Goal: Transaction & Acquisition: Book appointment/travel/reservation

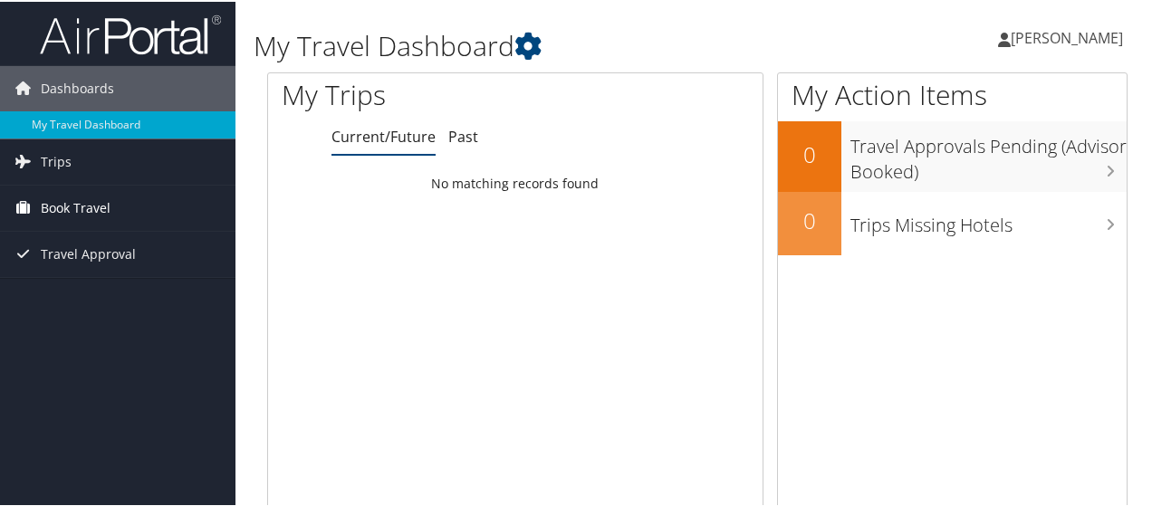
click at [38, 206] on link "Book Travel" at bounding box center [117, 206] width 235 height 45
click at [42, 201] on span "Book Travel" at bounding box center [76, 206] width 70 height 45
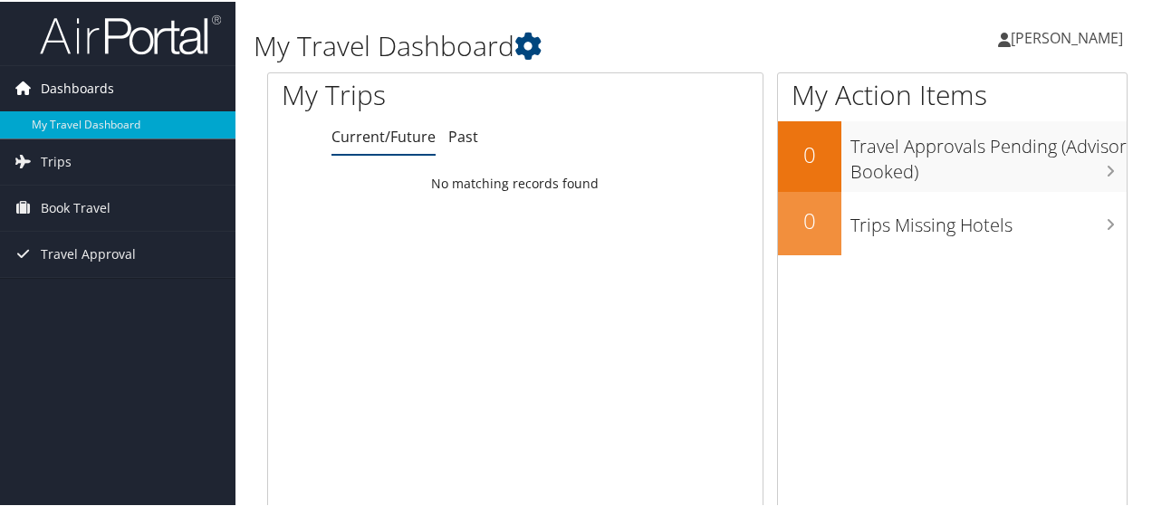
click at [72, 86] on span "Dashboards" at bounding box center [77, 86] width 73 height 45
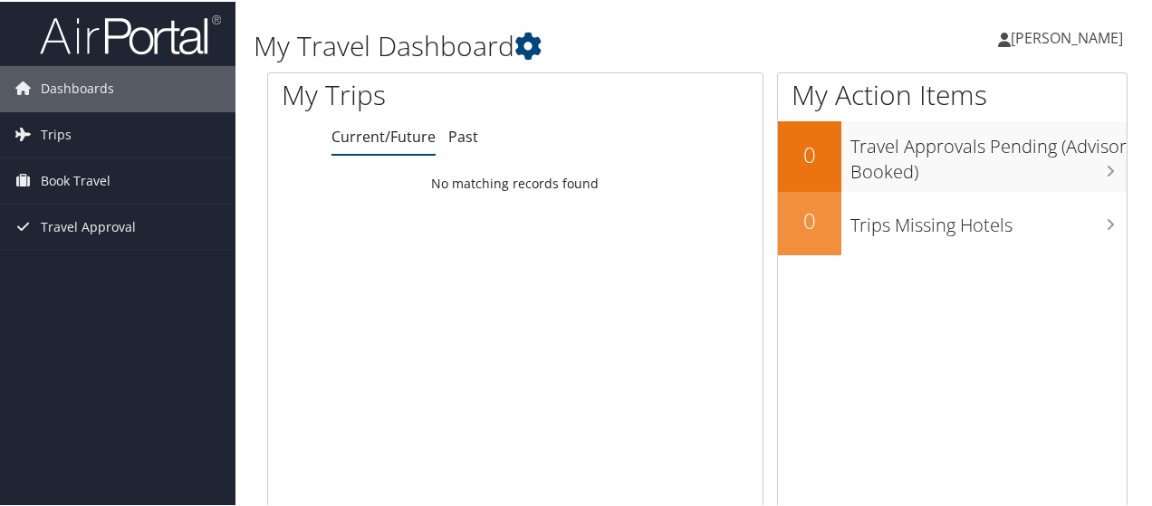
click at [85, 39] on img at bounding box center [130, 33] width 181 height 43
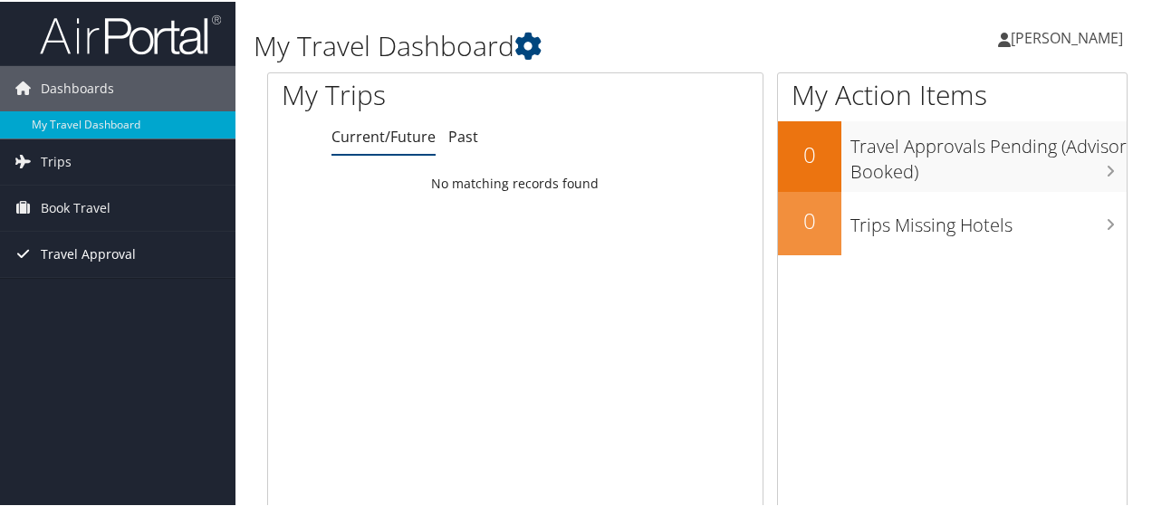
click at [32, 238] on icon at bounding box center [22, 251] width 27 height 27
click at [112, 244] on span "Travel Approval" at bounding box center [88, 252] width 95 height 45
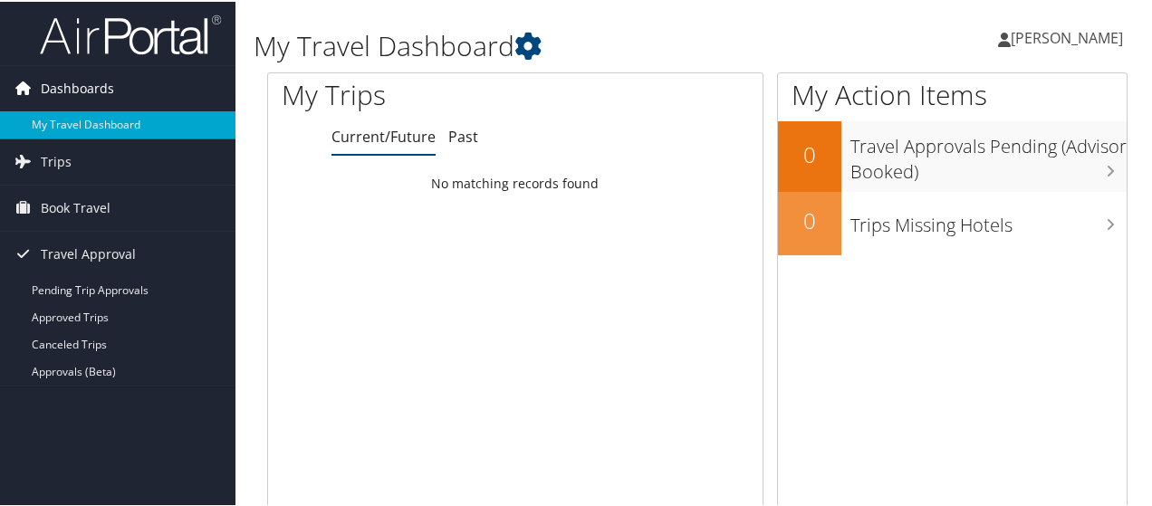
click at [97, 79] on span "Dashboards" at bounding box center [77, 86] width 73 height 45
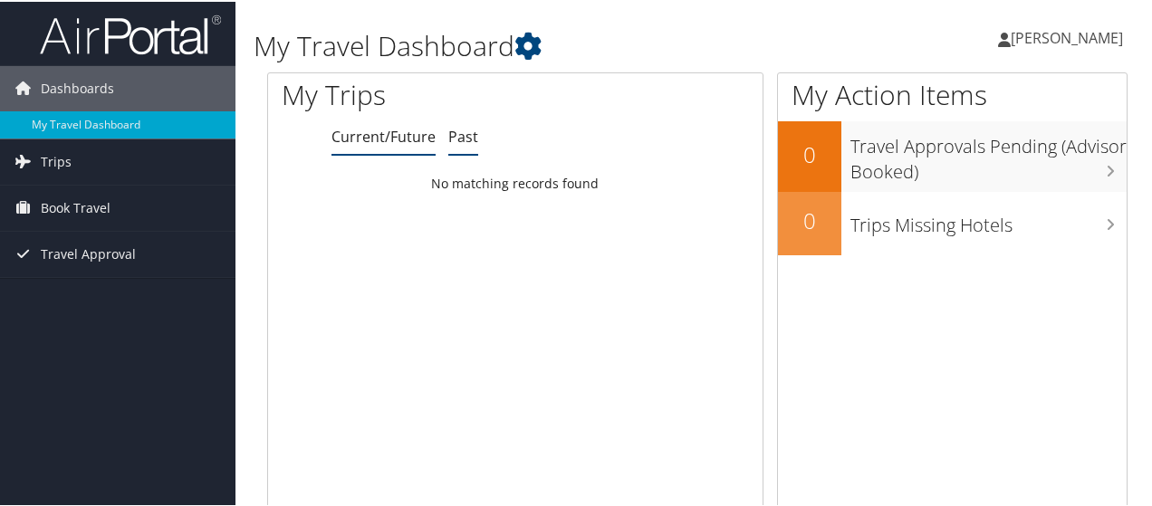
click at [448, 128] on link "Past" at bounding box center [463, 135] width 30 height 20
click at [374, 137] on link "Current/Future" at bounding box center [383, 135] width 104 height 20
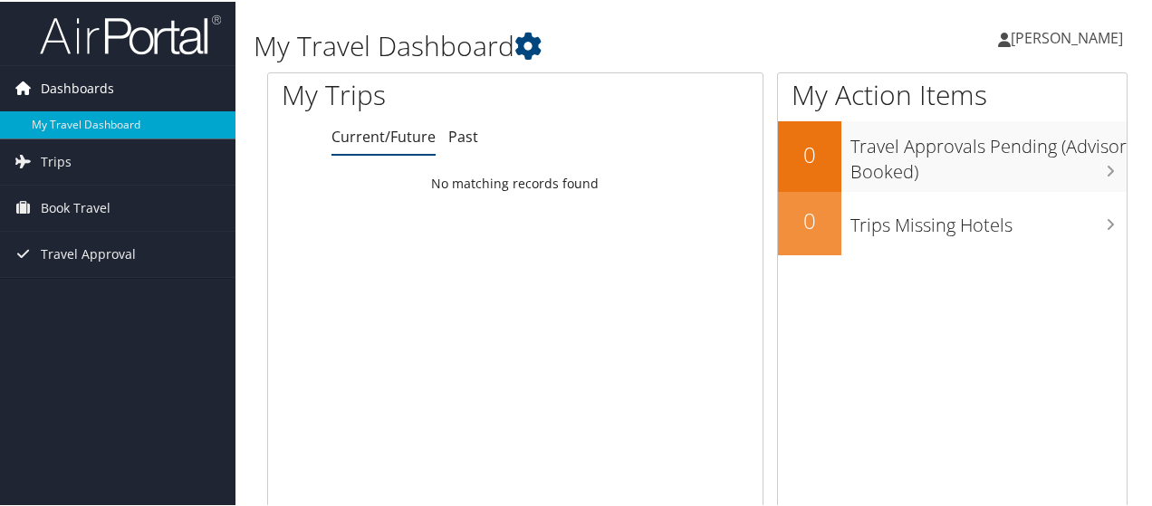
click at [29, 75] on icon at bounding box center [22, 85] width 27 height 27
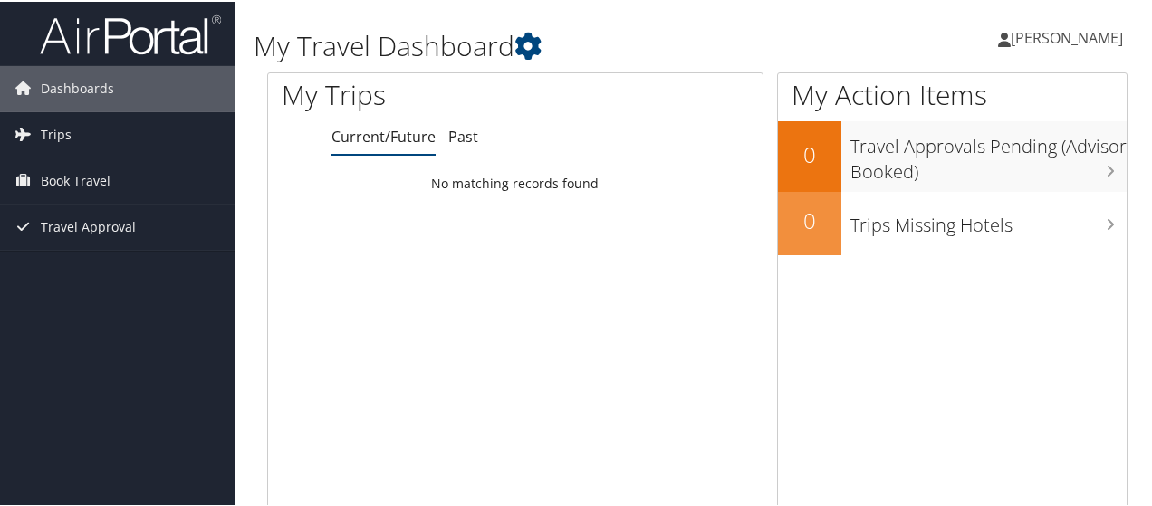
click at [298, 30] on h1 "My Travel Dashboard" at bounding box center [549, 44] width 591 height 38
click at [521, 50] on icon at bounding box center [527, 44] width 27 height 27
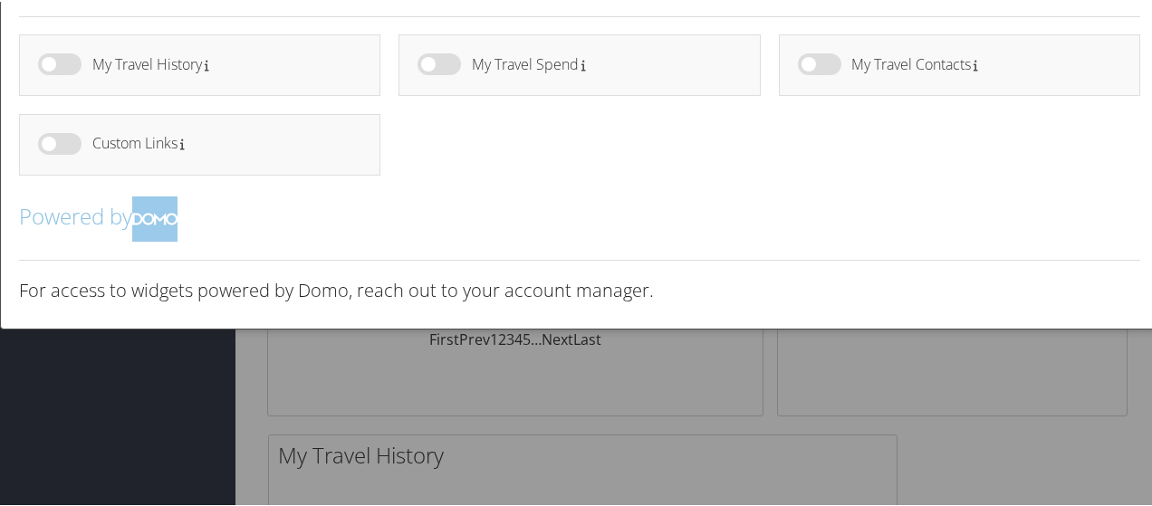
scroll to position [183, 0]
click at [139, 404] on div at bounding box center [579, 253] width 1159 height 506
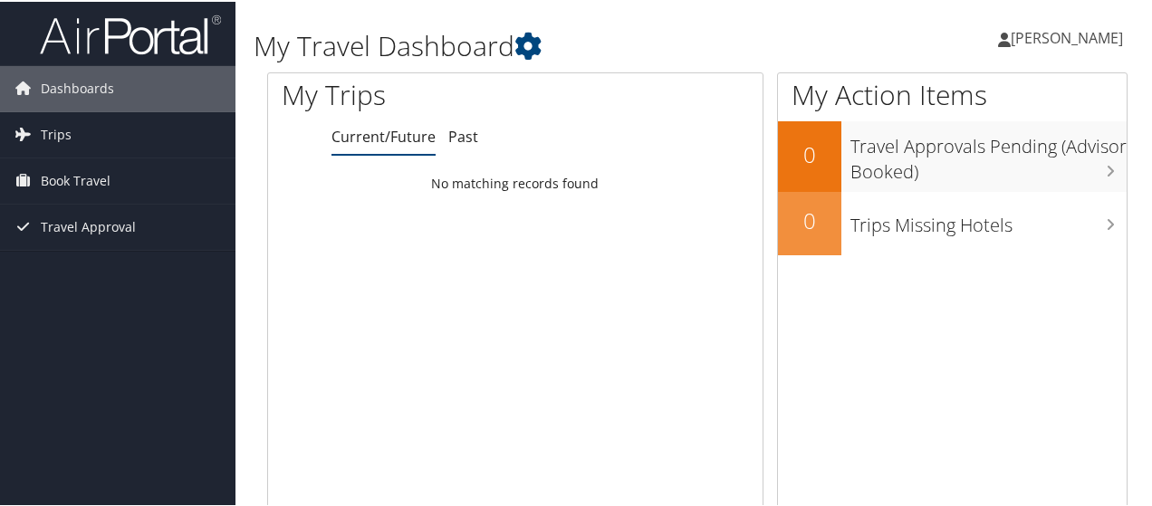
scroll to position [0, 0]
click at [53, 219] on span "Travel Approval" at bounding box center [88, 225] width 95 height 45
click at [53, 167] on span "Book Travel" at bounding box center [76, 179] width 70 height 45
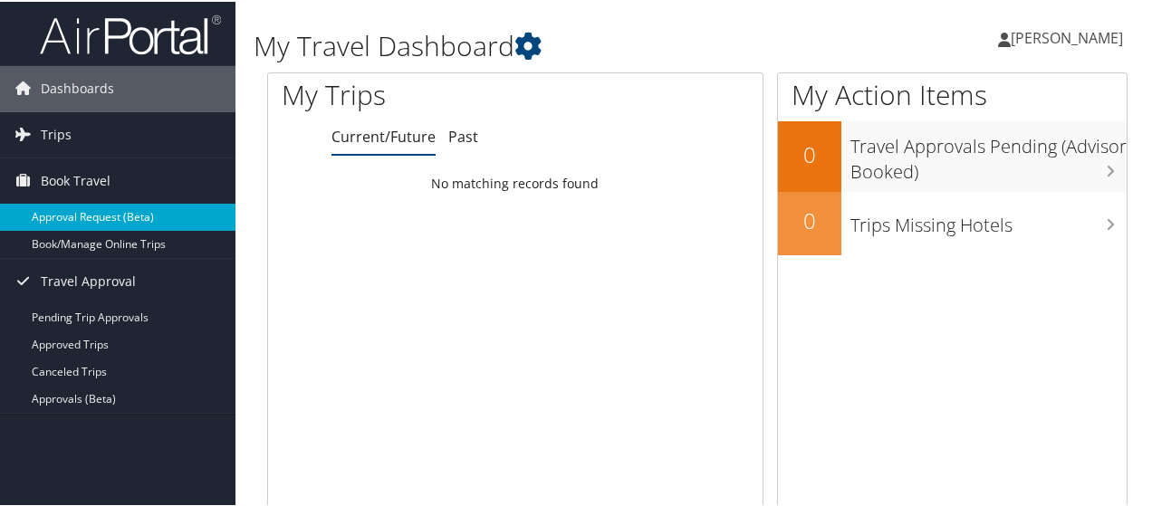
click at [47, 220] on link "Approval Request (Beta)" at bounding box center [117, 215] width 235 height 27
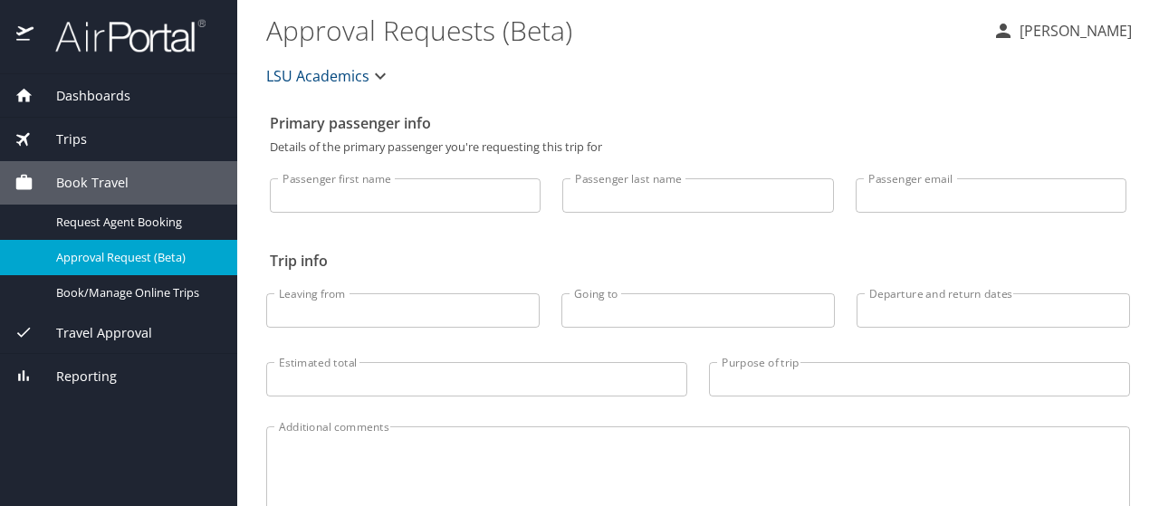
click at [1080, 25] on p "[PERSON_NAME]" at bounding box center [1073, 31] width 118 height 22
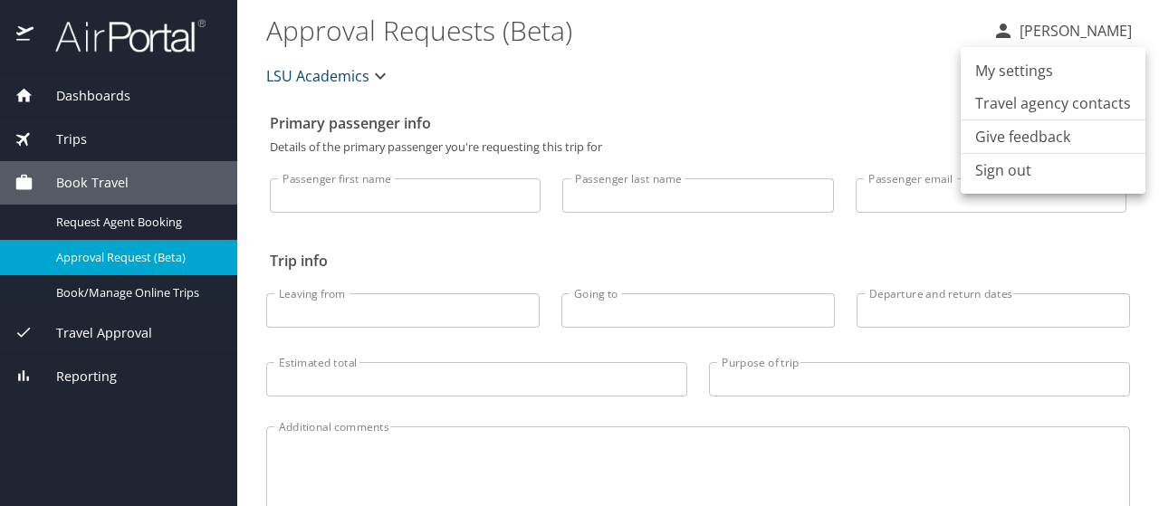
click at [1003, 92] on li "Travel agency contacts" at bounding box center [1053, 103] width 185 height 33
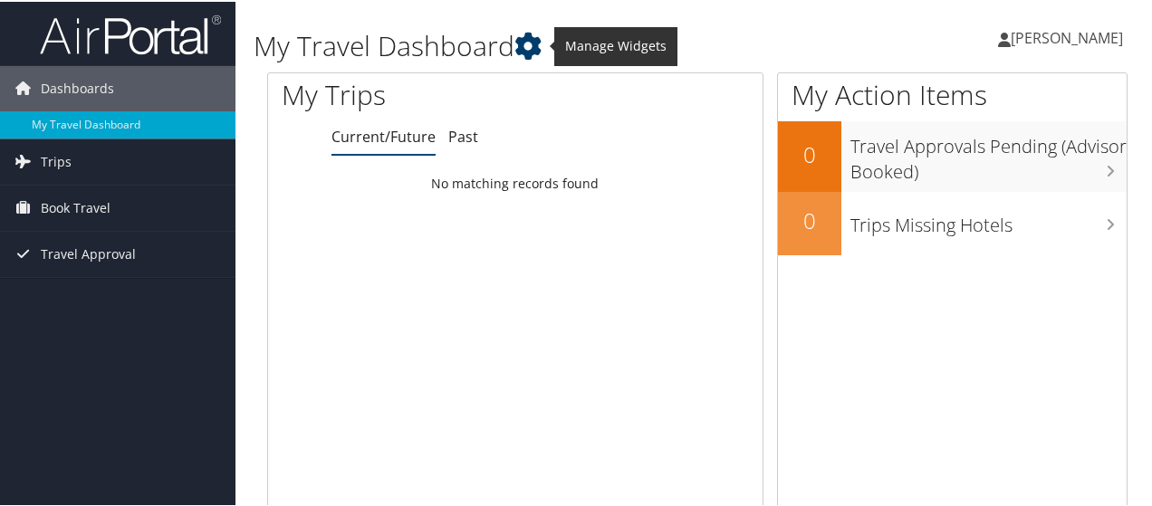
click at [539, 51] on icon at bounding box center [527, 44] width 27 height 27
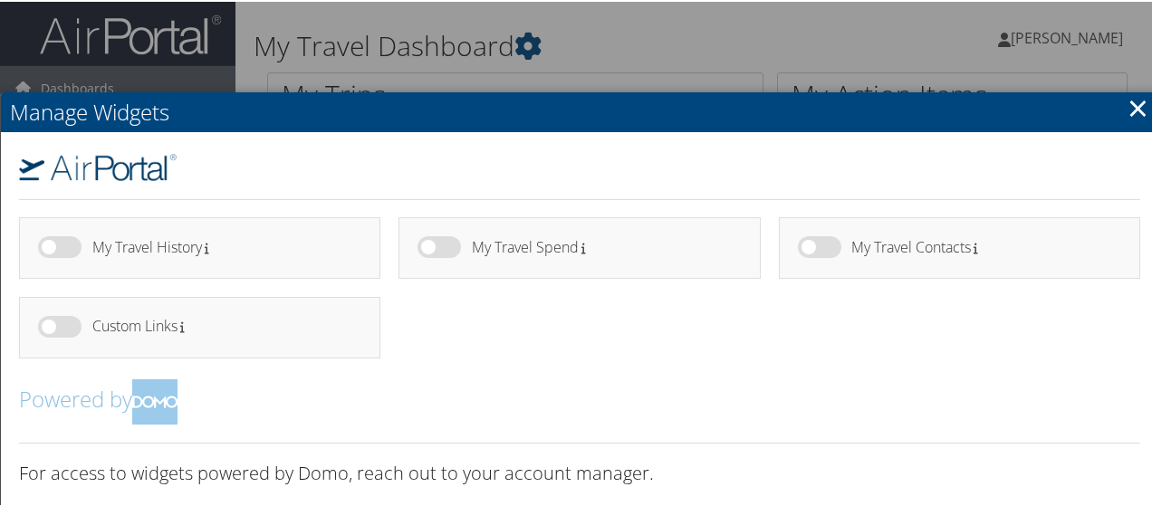
click at [1127, 102] on link "×" at bounding box center [1137, 106] width 21 height 36
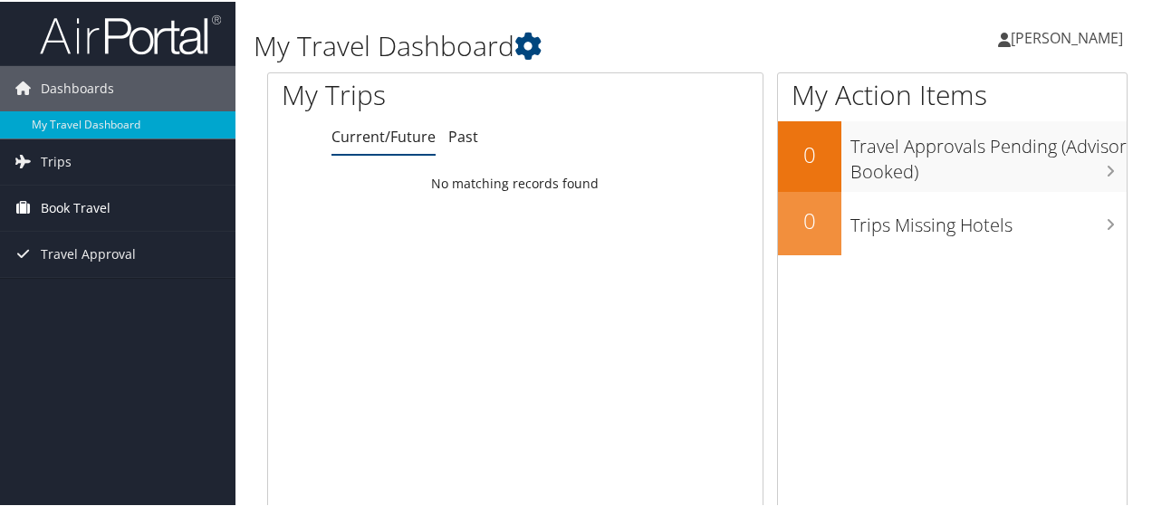
click at [50, 200] on span "Book Travel" at bounding box center [76, 206] width 70 height 45
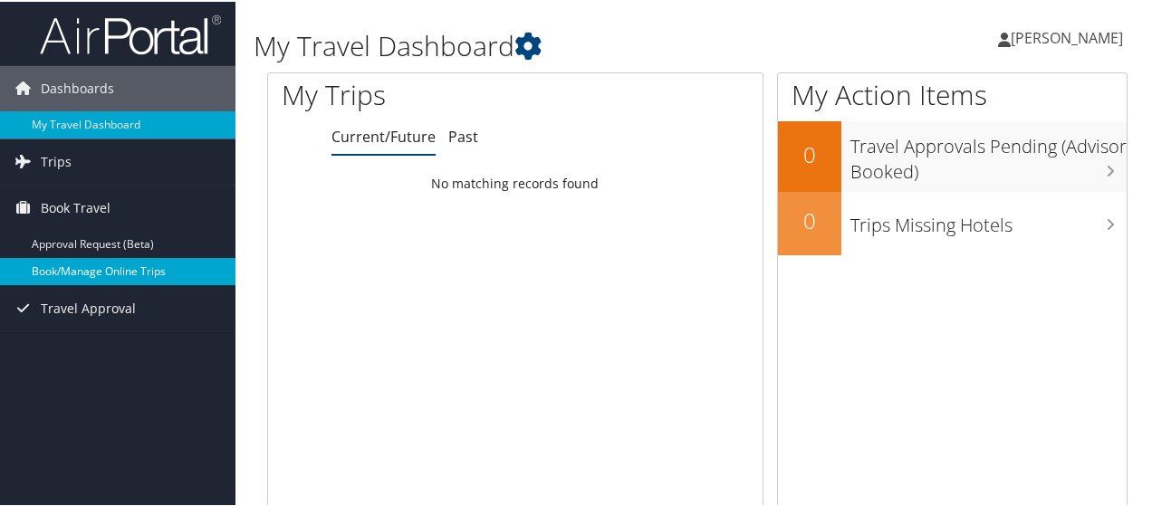
click at [45, 263] on link "Book/Manage Online Trips" at bounding box center [117, 269] width 235 height 27
click at [95, 274] on link "Book/Manage Online Trips" at bounding box center [117, 269] width 235 height 27
